Goal: Book appointment/travel/reservation

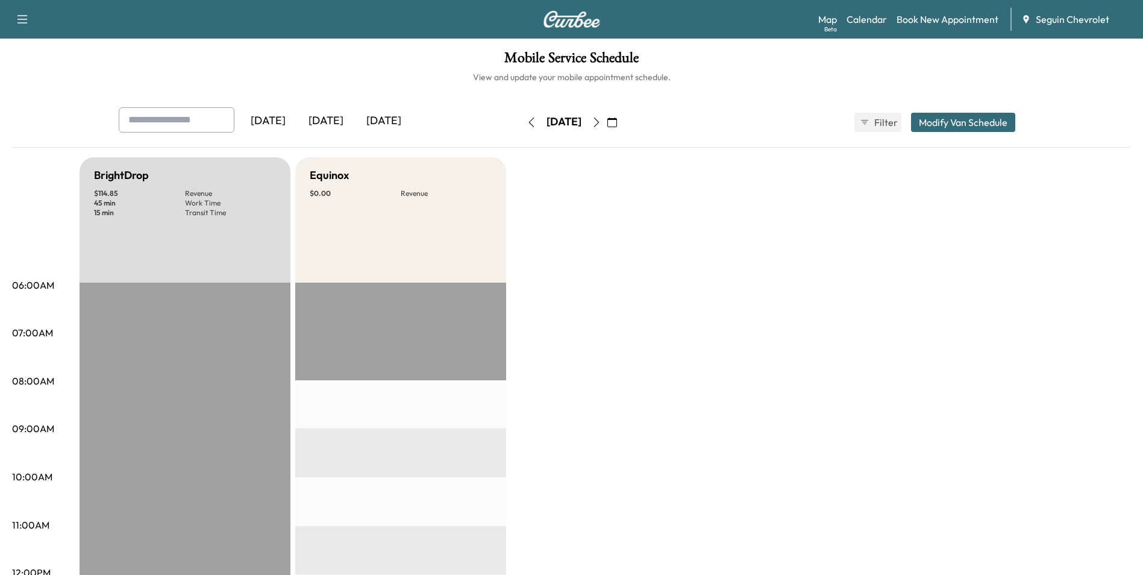
click at [617, 120] on icon "button" at bounding box center [612, 122] width 10 height 10
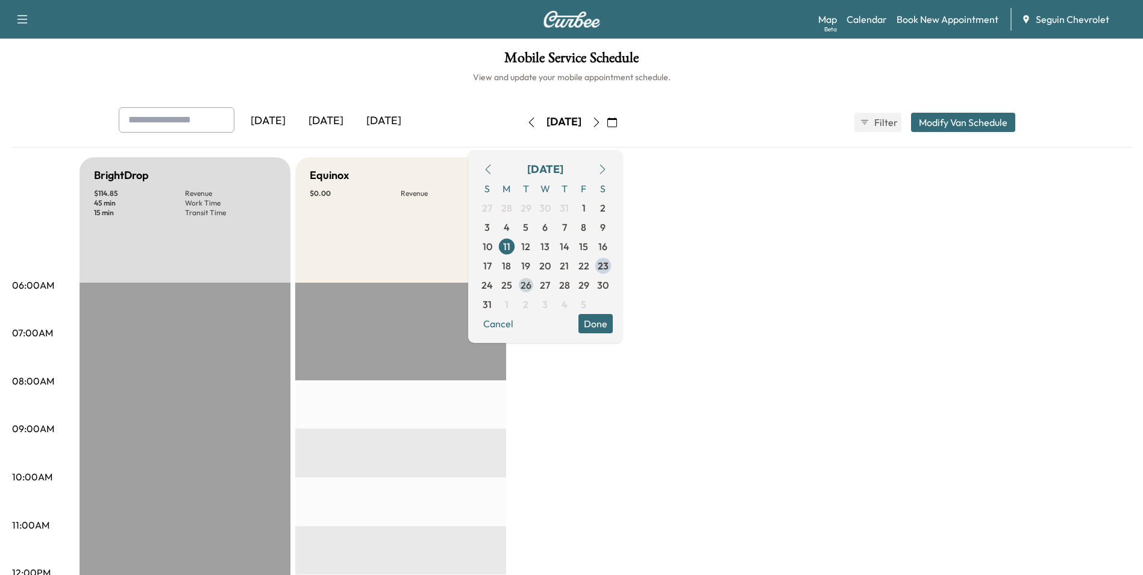
click at [531, 284] on span "26" at bounding box center [526, 285] width 11 height 14
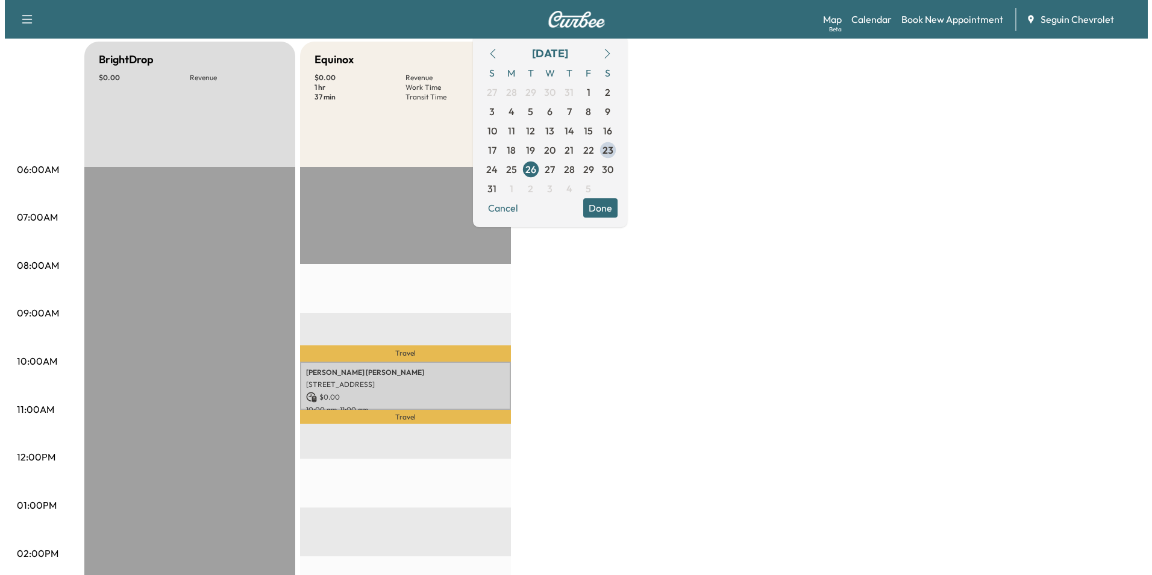
scroll to position [121, 0]
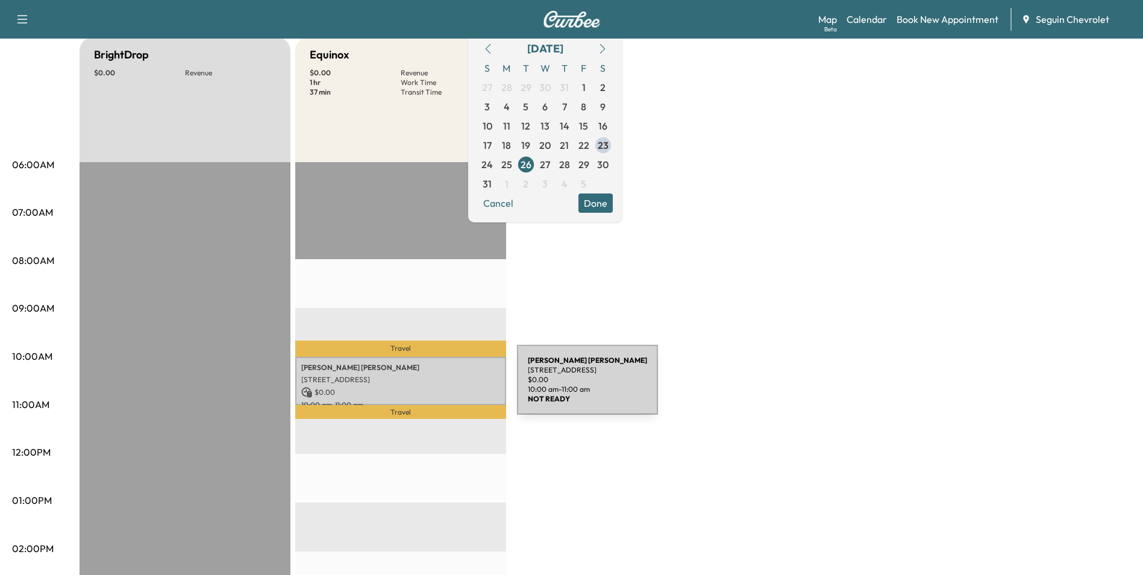
click at [427, 387] on p "$ 0.00" at bounding box center [400, 392] width 199 height 11
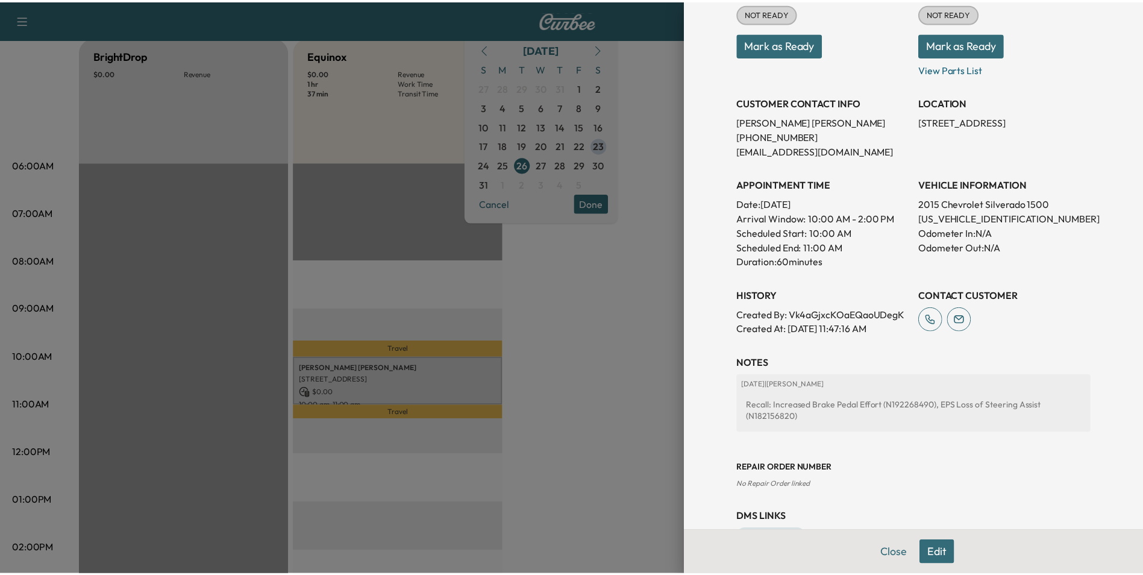
scroll to position [146, 0]
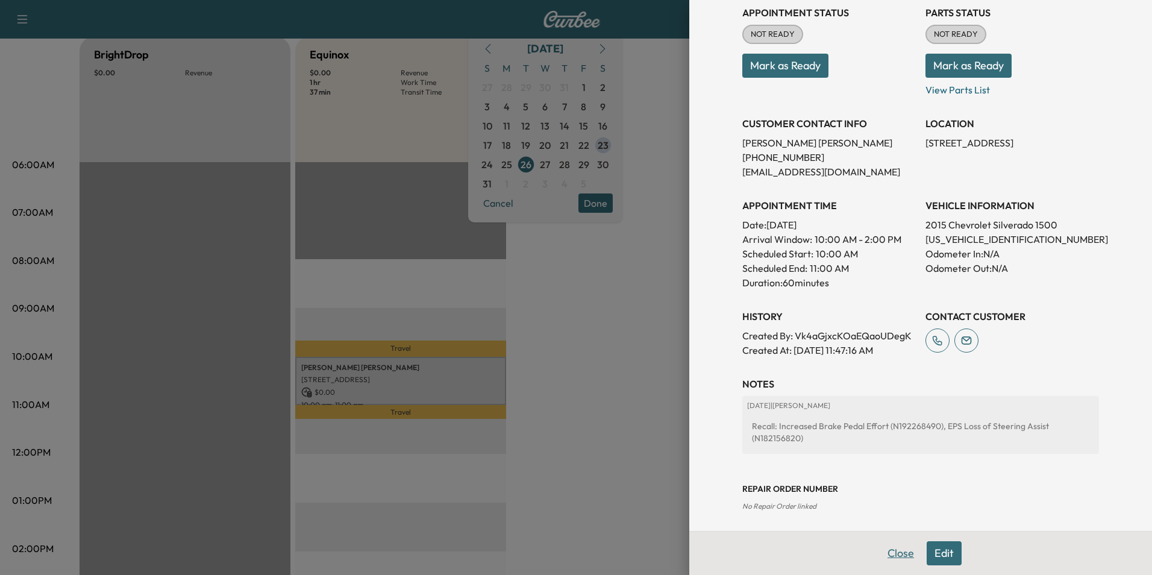
click at [898, 550] on button "Close" at bounding box center [901, 553] width 42 height 24
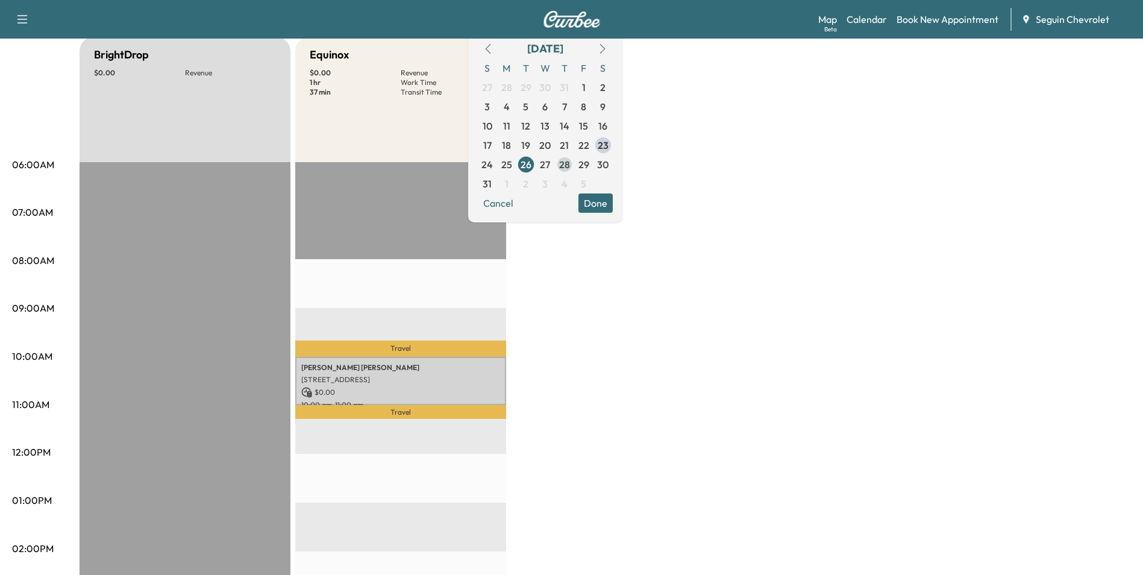
click at [570, 163] on span "28" at bounding box center [564, 164] width 11 height 14
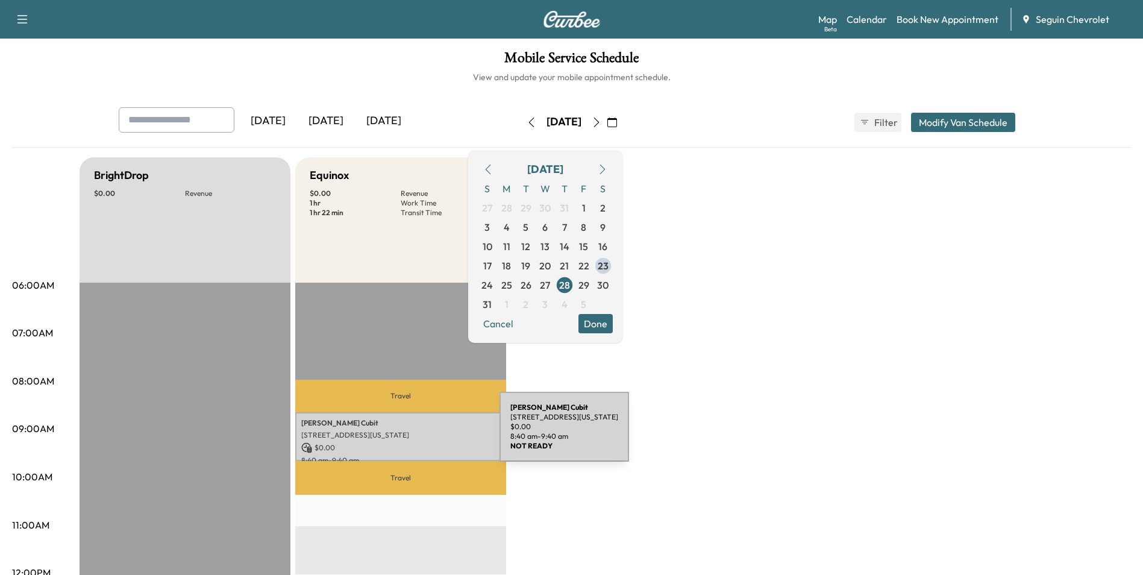
click at [409, 434] on p "[STREET_ADDRESS][US_STATE]" at bounding box center [400, 435] width 199 height 10
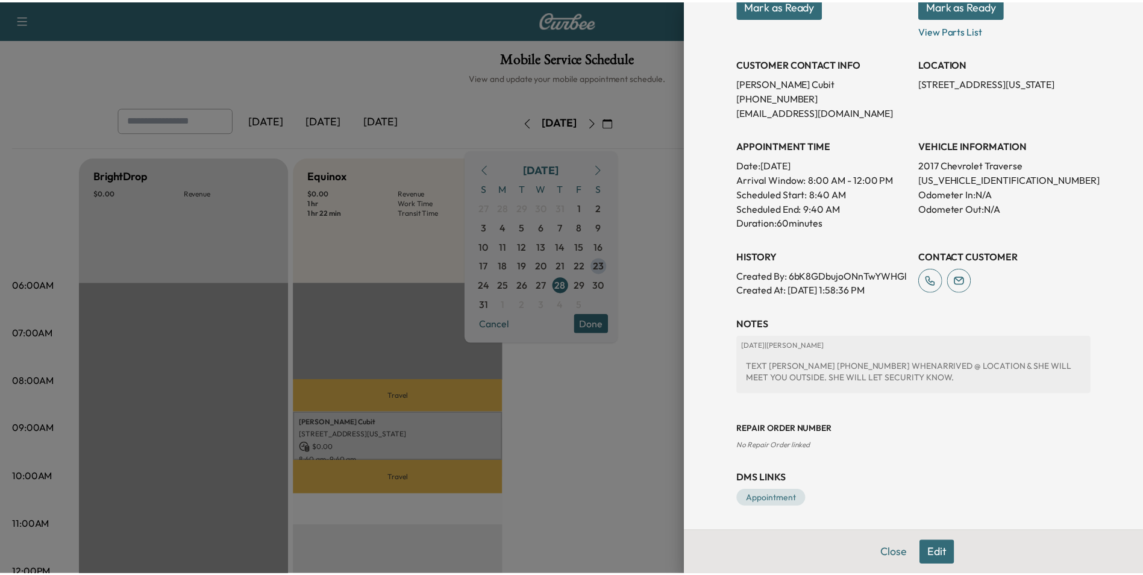
scroll to position [221, 0]
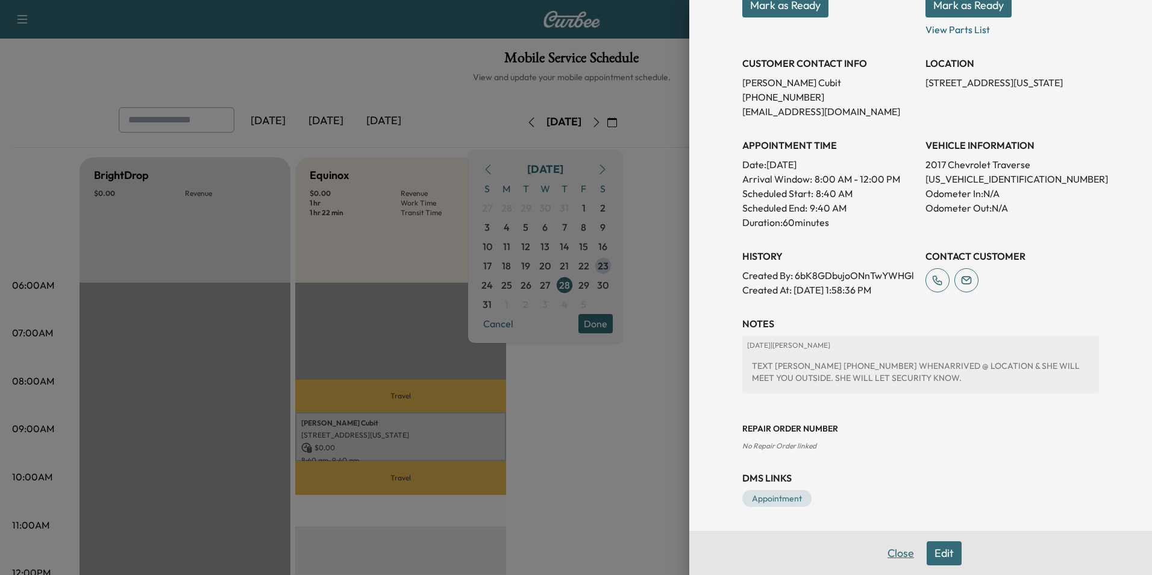
click at [887, 551] on button "Close" at bounding box center [901, 553] width 42 height 24
